Goal: Task Accomplishment & Management: Use online tool/utility

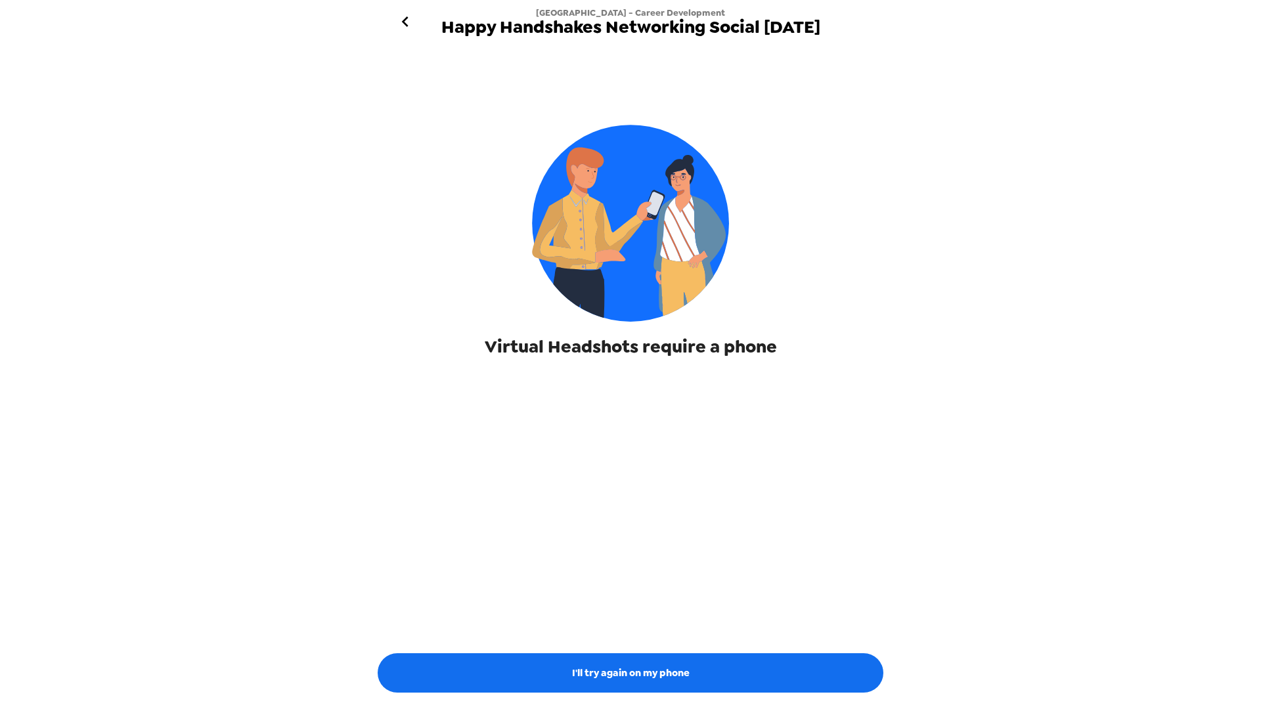
drag, startPoint x: 407, startPoint y: 15, endPoint x: 200, endPoint y: 75, distance: 216.0
click at [407, 15] on icon "go back" at bounding box center [405, 21] width 21 height 21
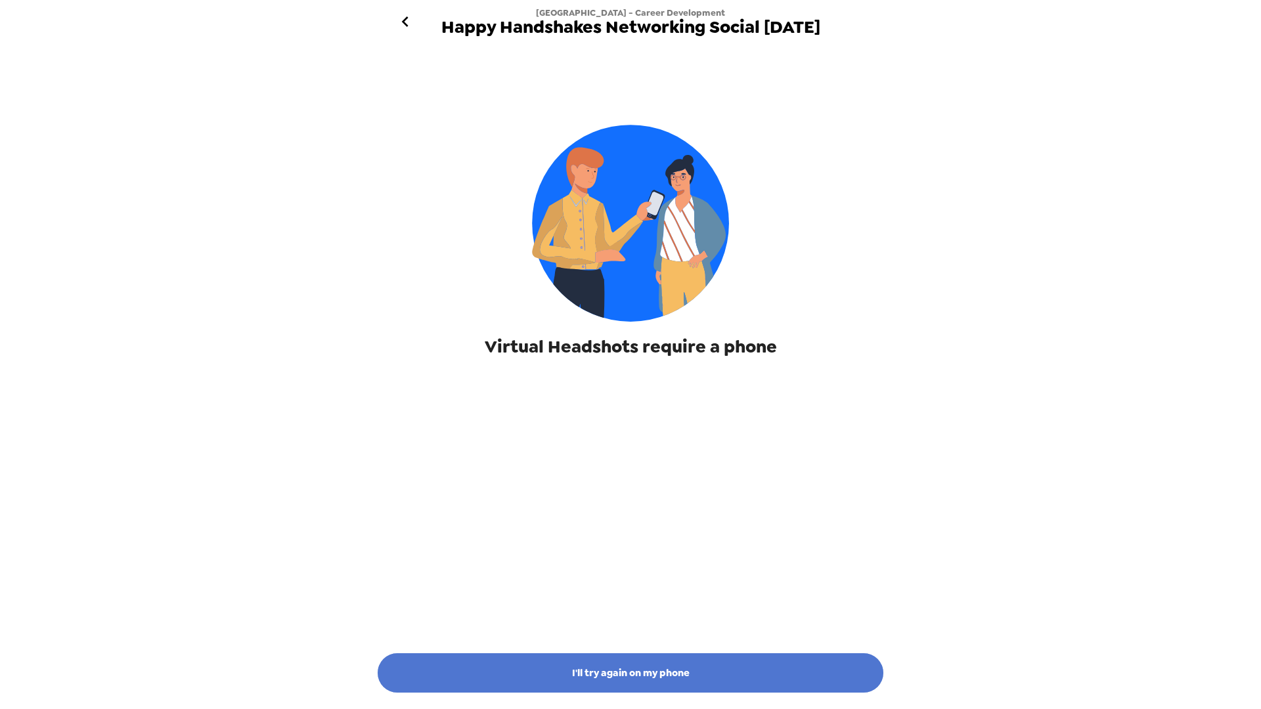
click at [586, 661] on button "I'll try again on my phone" at bounding box center [631, 672] width 506 height 39
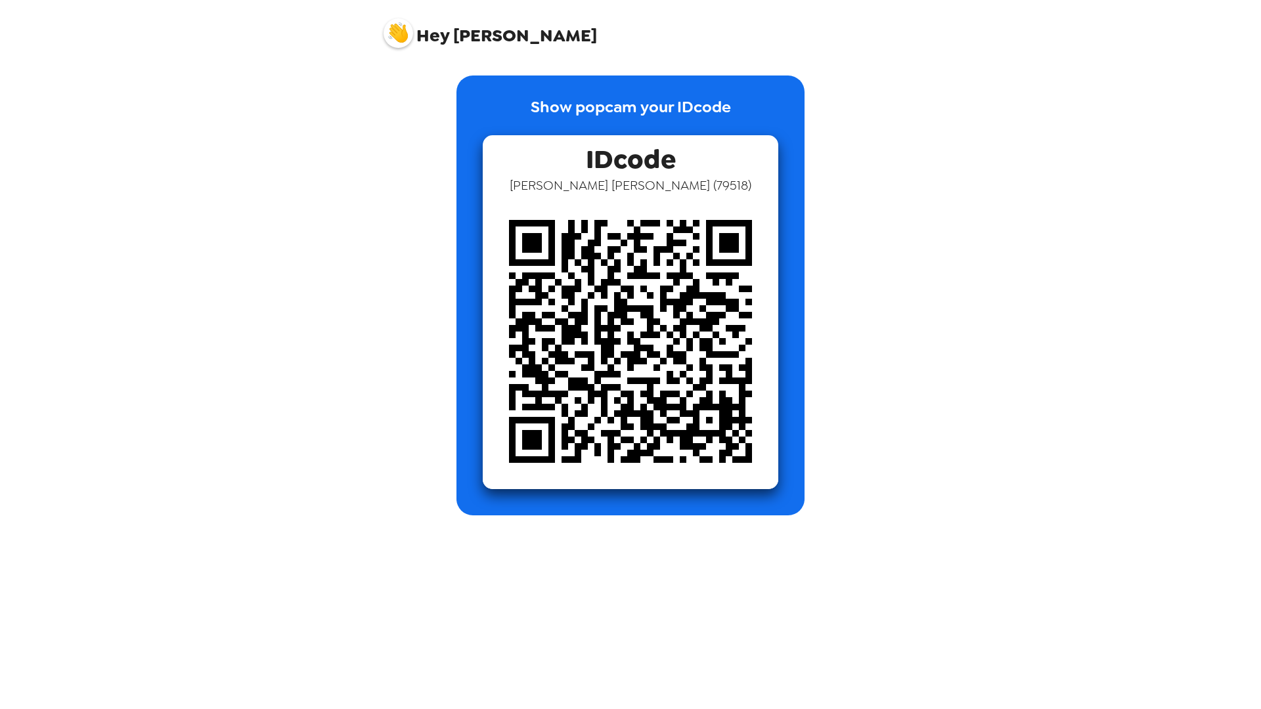
click at [447, 428] on div "Show popcam your IDcode IDcode Alexandra Ladyzhensky ( 79518 )" at bounding box center [630, 296] width 499 height 440
click at [308, 498] on div "Hey Alexandra Show popcam your IDcode IDcode Alexandra Ladyzhensky ( 79518 )" at bounding box center [630, 354] width 1261 height 709
